Goal: Understand process/instructions

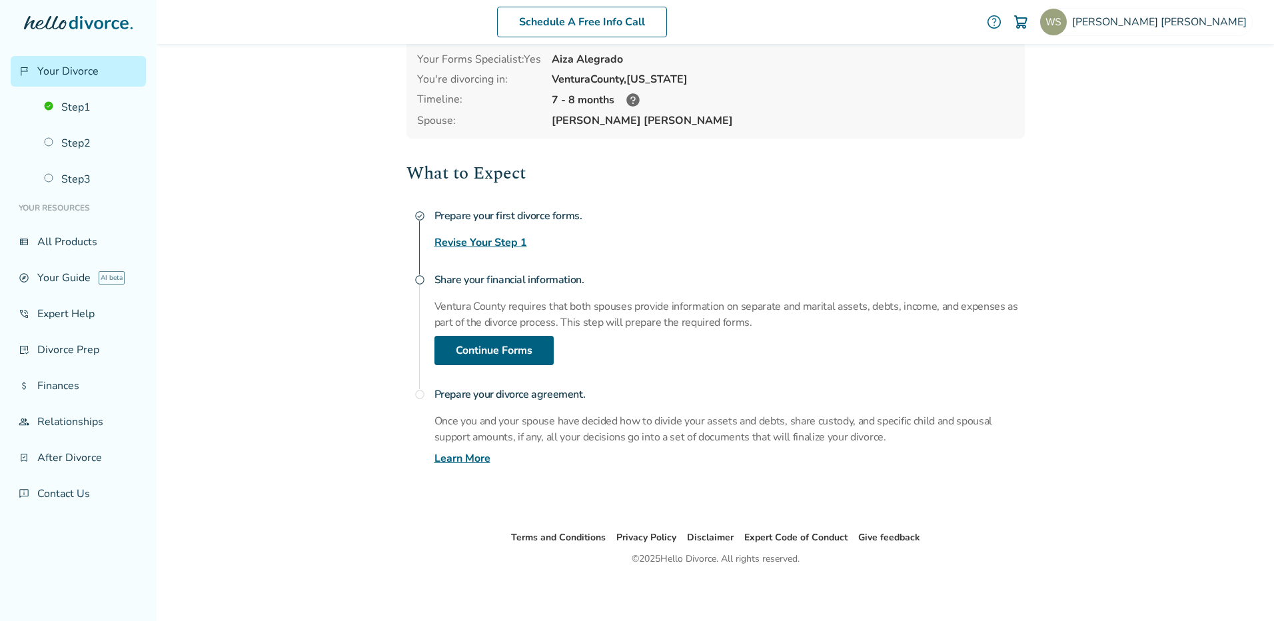
scroll to position [89, 0]
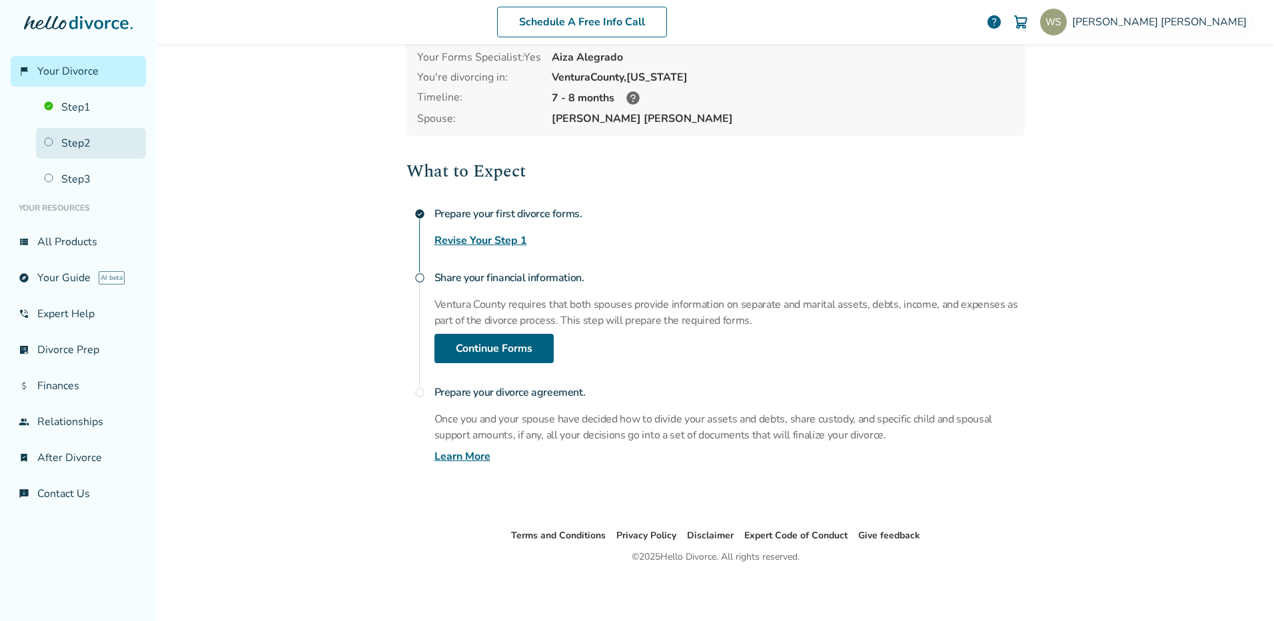
click at [51, 145] on link "Step 2" at bounding box center [91, 143] width 110 height 31
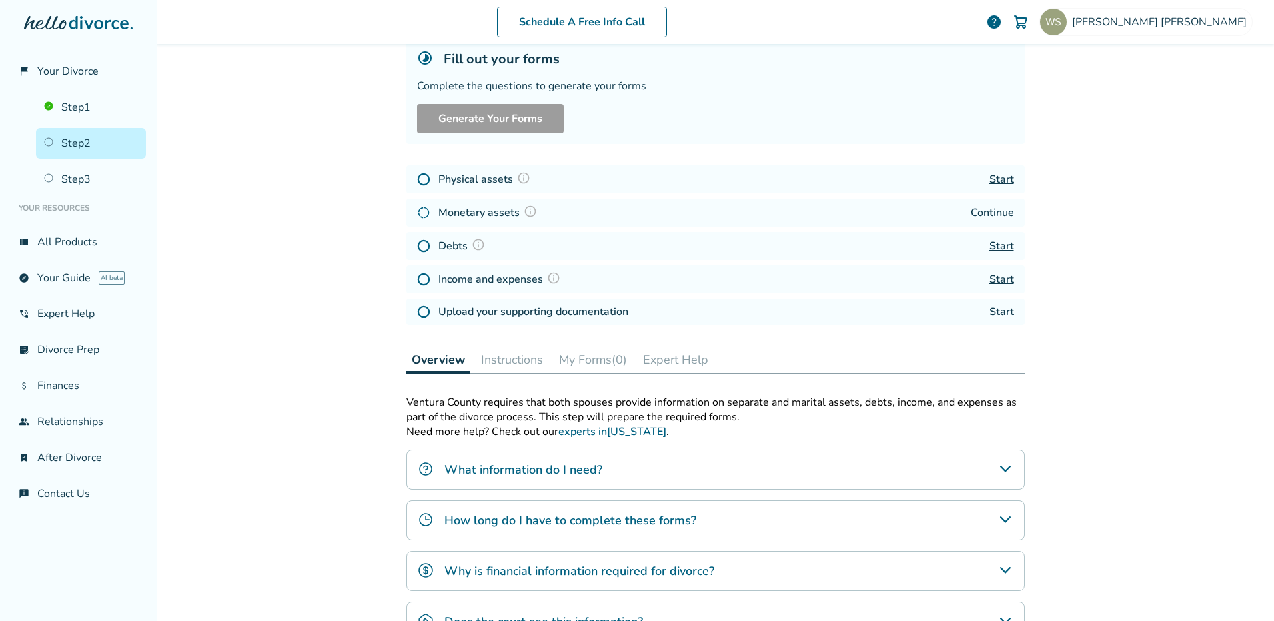
scroll to position [65, 0]
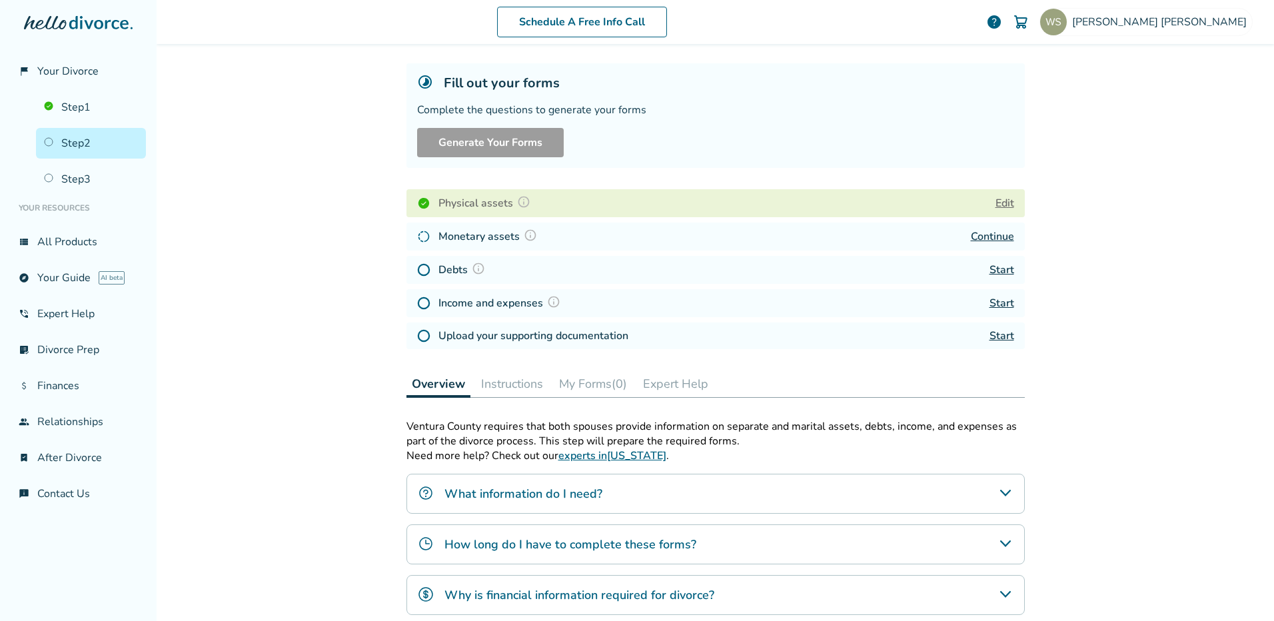
click at [979, 238] on link "Continue" at bounding box center [992, 236] width 43 height 15
